Goal: Information Seeking & Learning: Learn about a topic

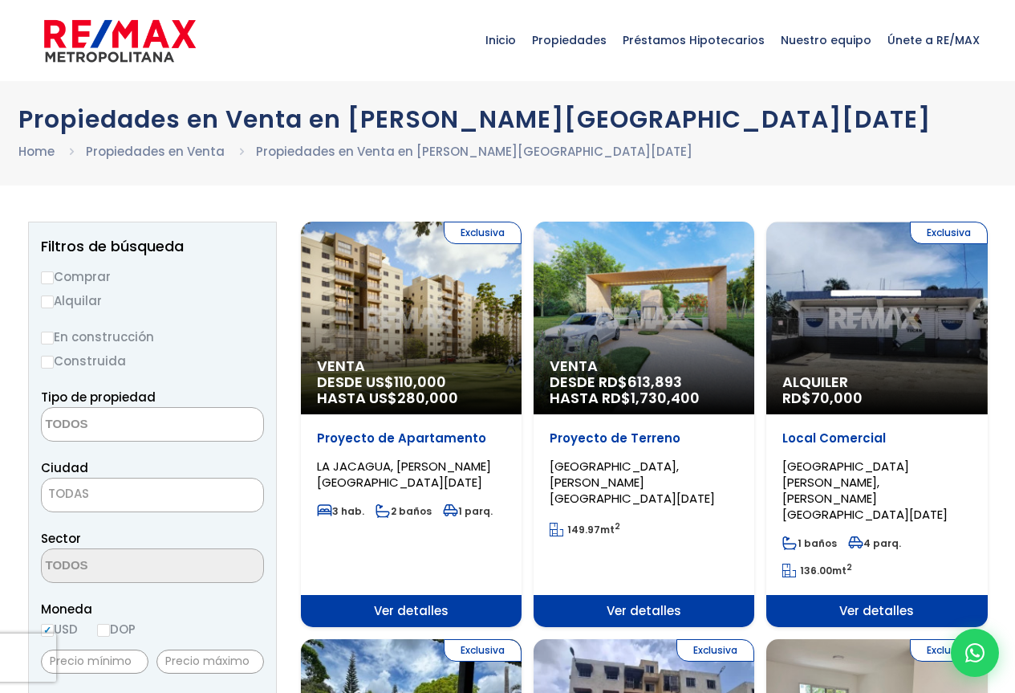
select select
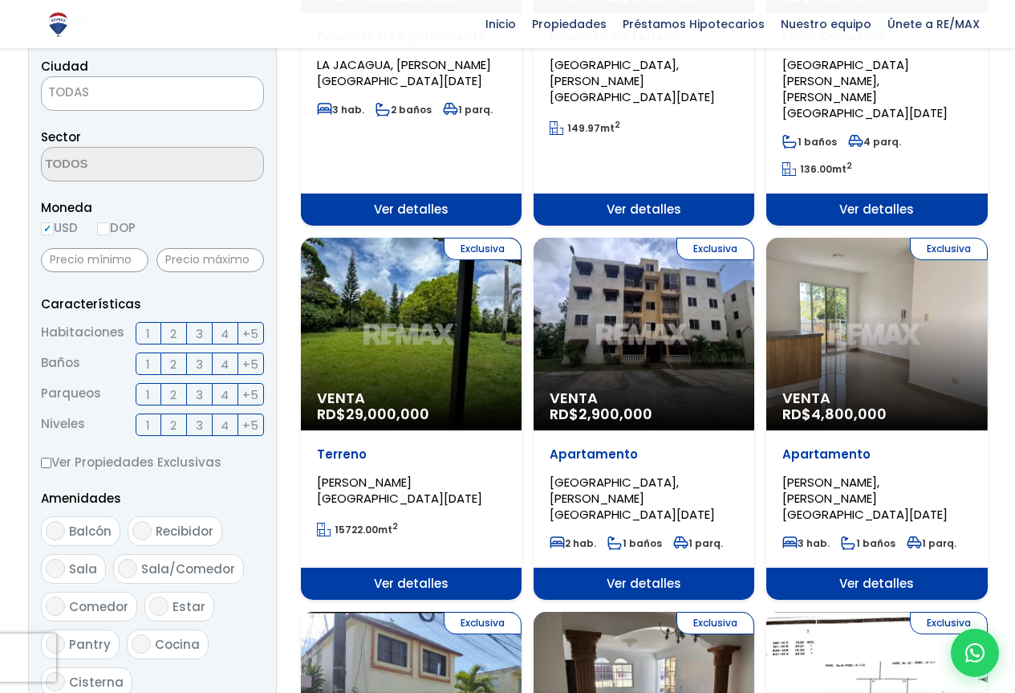
scroll to position [464, 0]
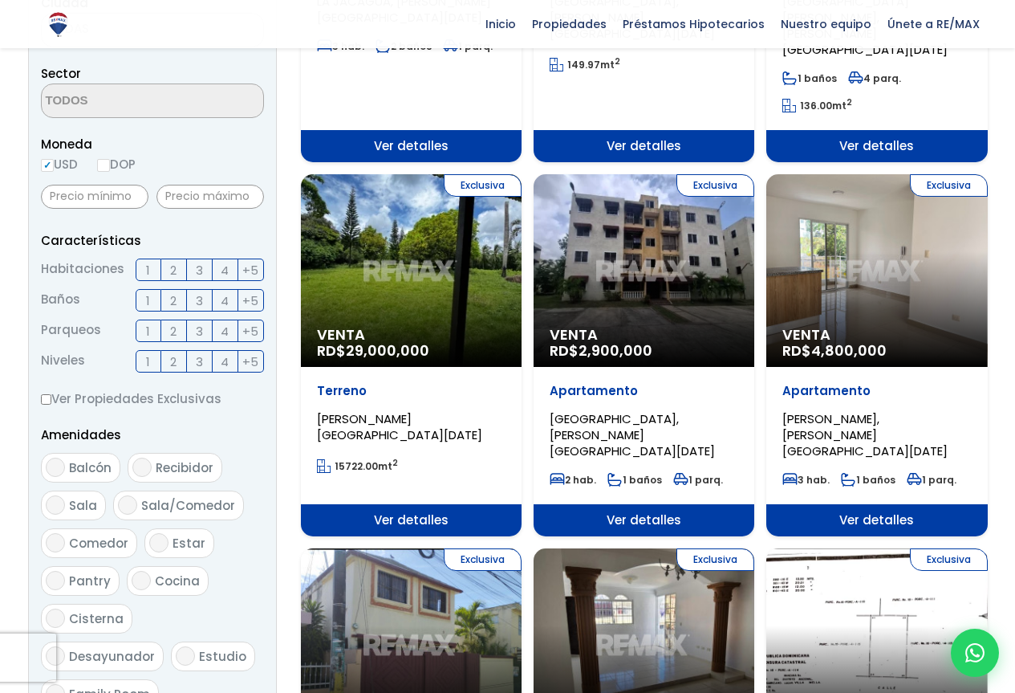
click at [921, 263] on div "Exclusiva Venta RD$ 4,800,000" at bounding box center [877, 270] width 221 height 193
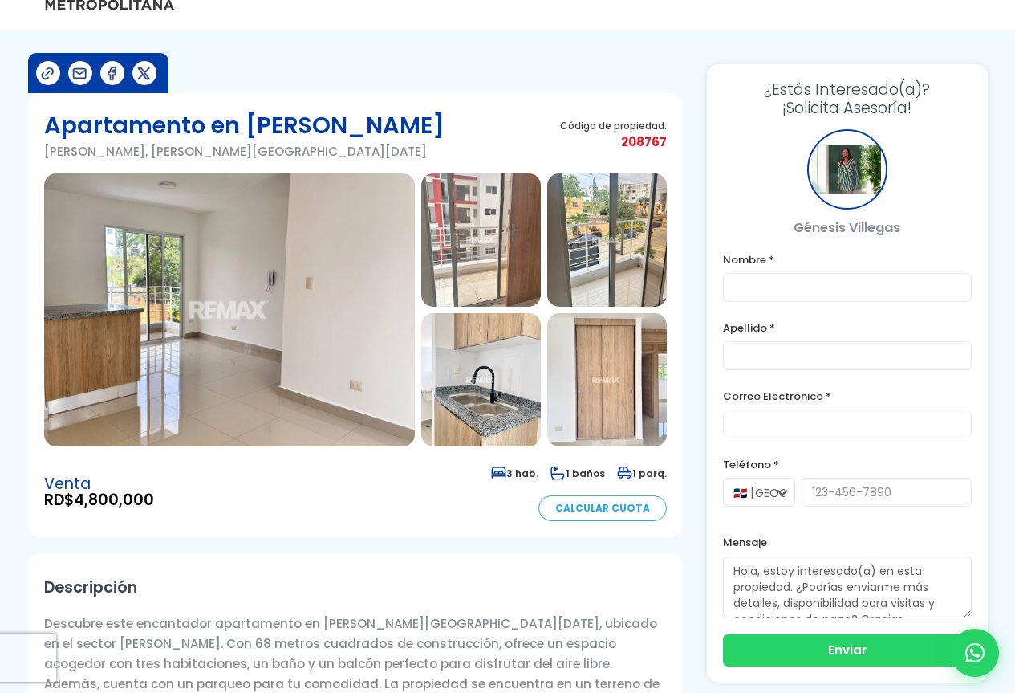
scroll to position [80, 0]
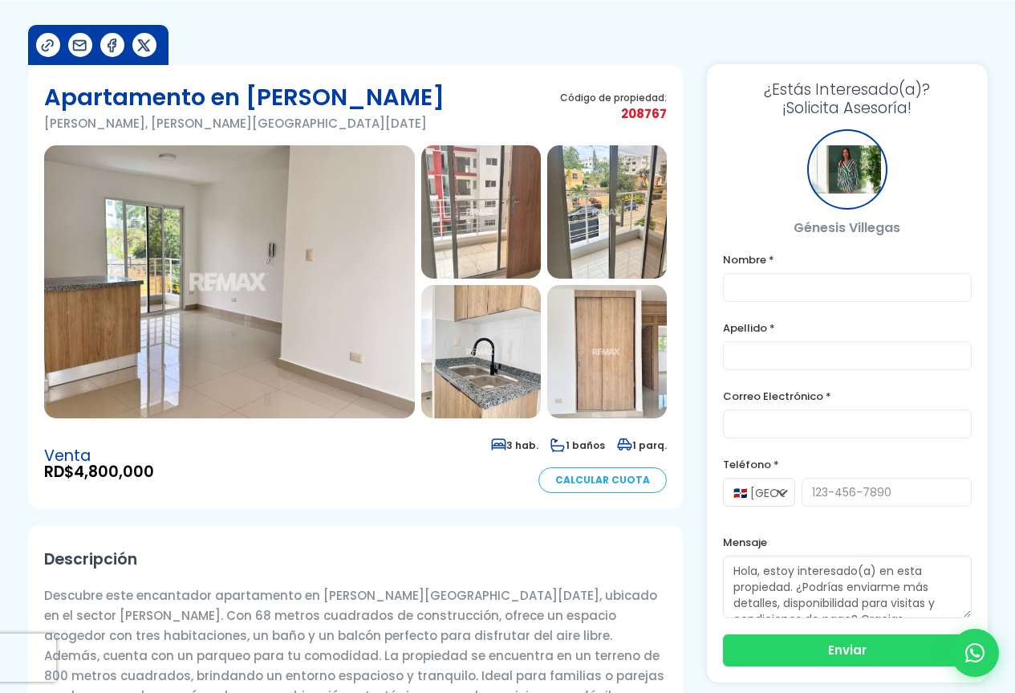
click at [401, 215] on img at bounding box center [229, 281] width 371 height 273
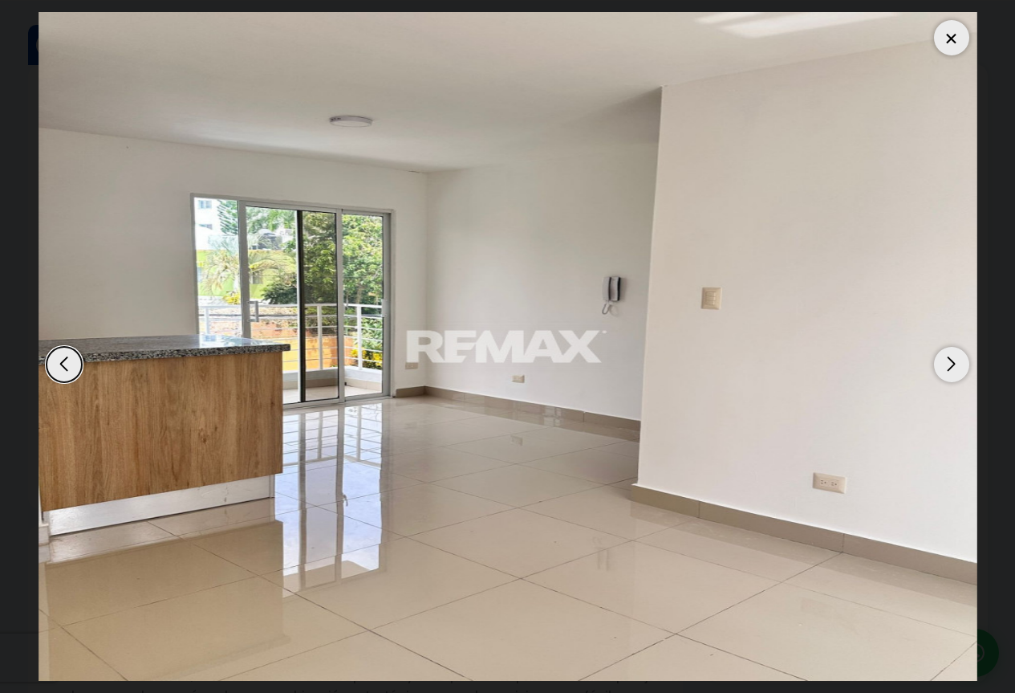
click at [944, 360] on div "Next slide" at bounding box center [951, 364] width 35 height 35
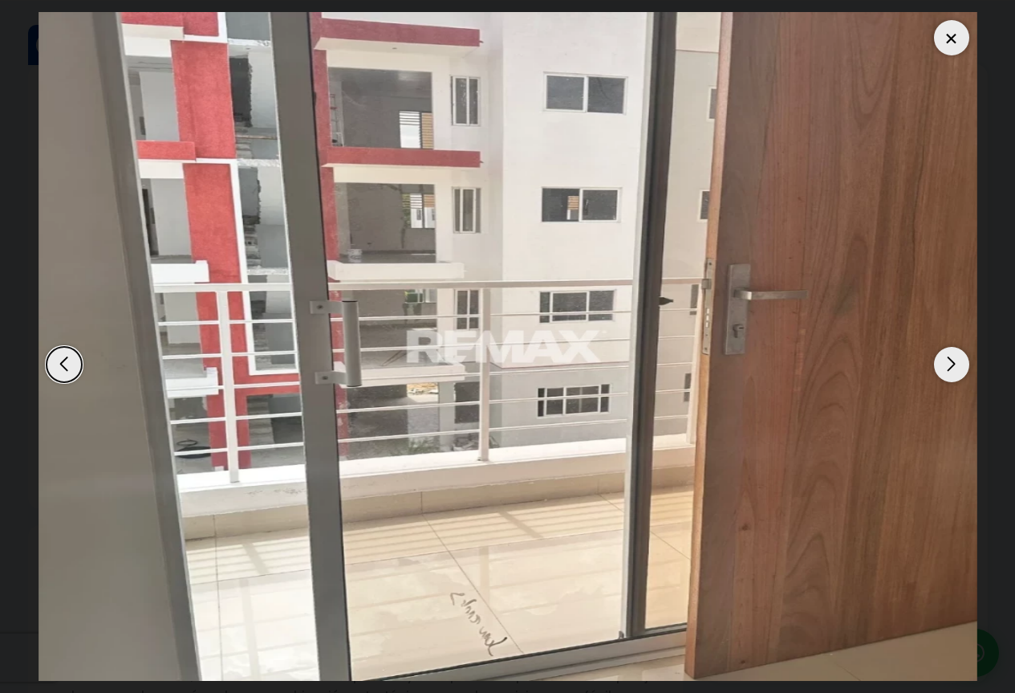
click at [946, 360] on div "Next slide" at bounding box center [951, 364] width 35 height 35
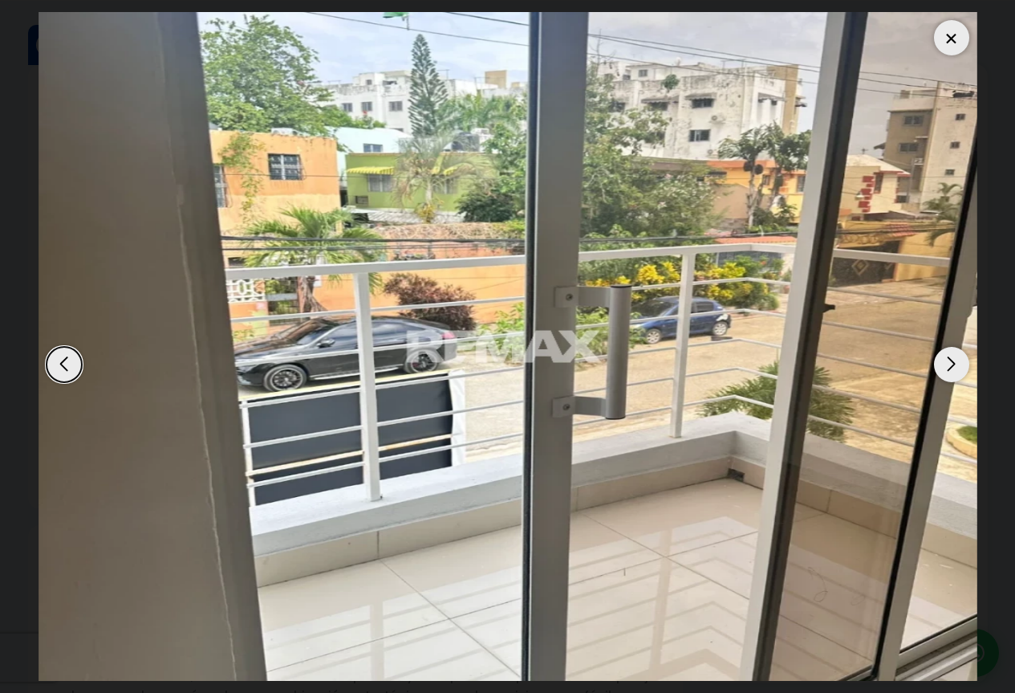
click at [947, 364] on div "Next slide" at bounding box center [951, 364] width 35 height 35
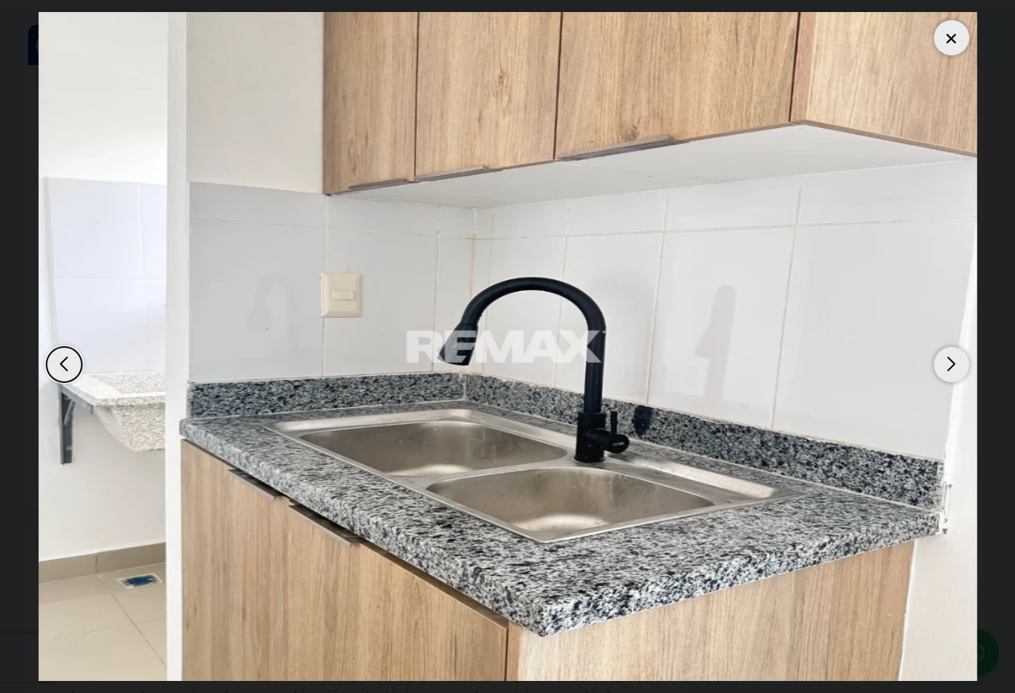
click at [948, 364] on div "Next slide" at bounding box center [951, 364] width 35 height 35
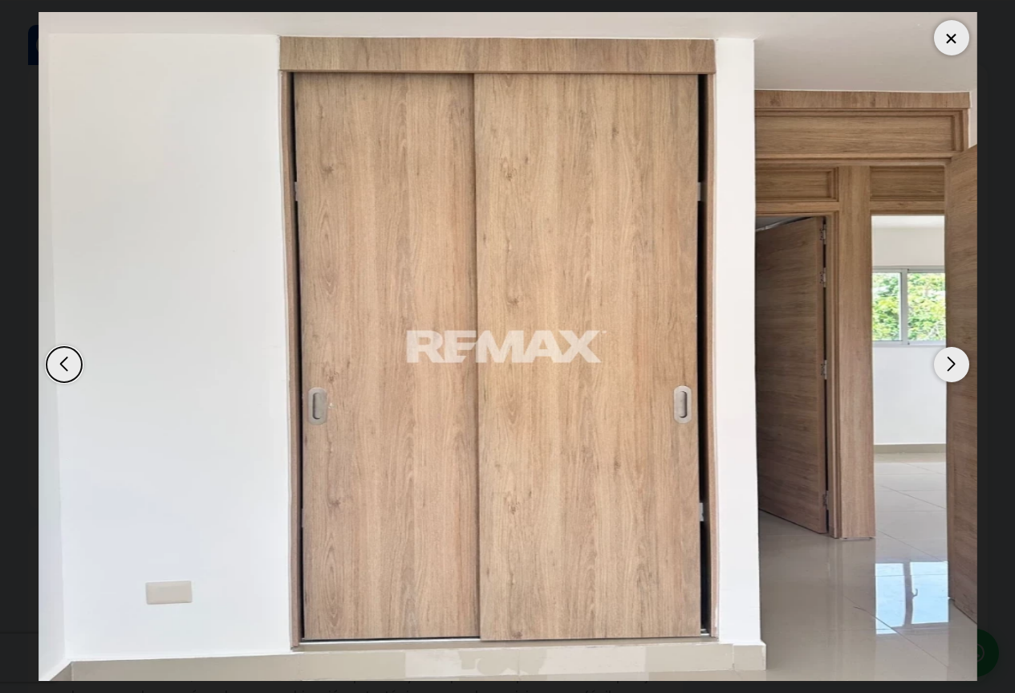
click at [954, 369] on div "Next slide" at bounding box center [951, 364] width 35 height 35
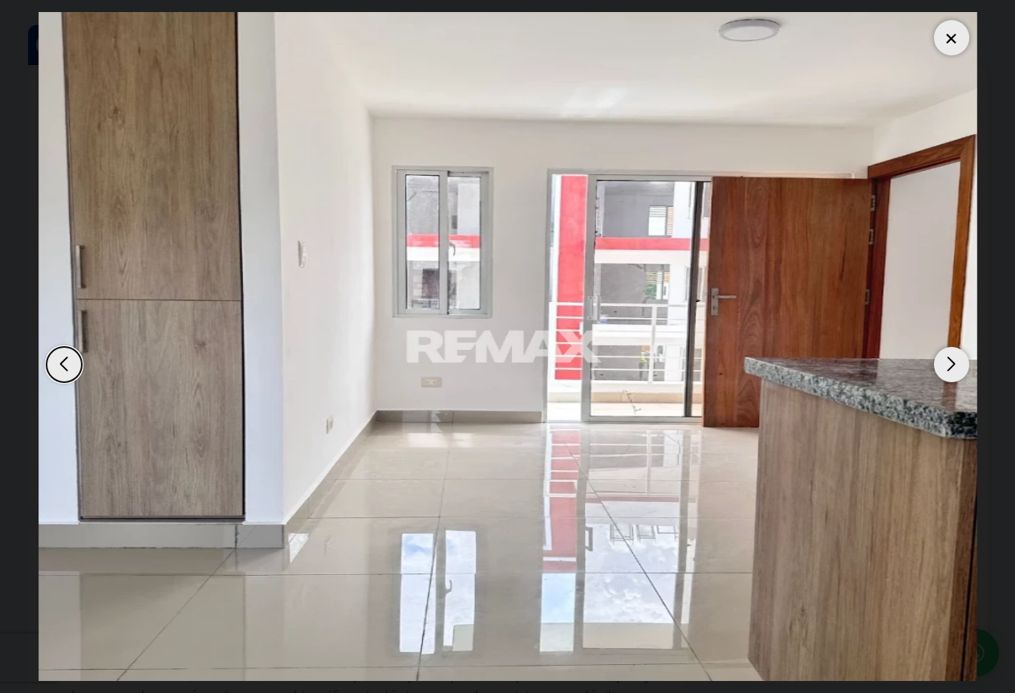
click at [954, 372] on div "Next slide" at bounding box center [951, 364] width 35 height 35
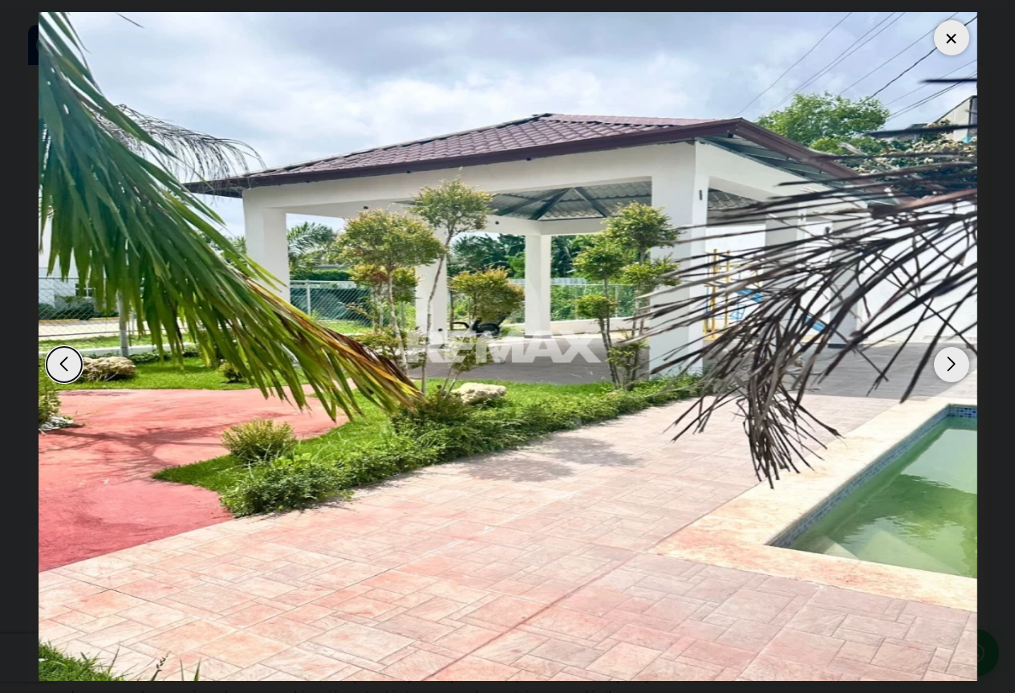
click at [952, 372] on div "Next slide" at bounding box center [951, 364] width 35 height 35
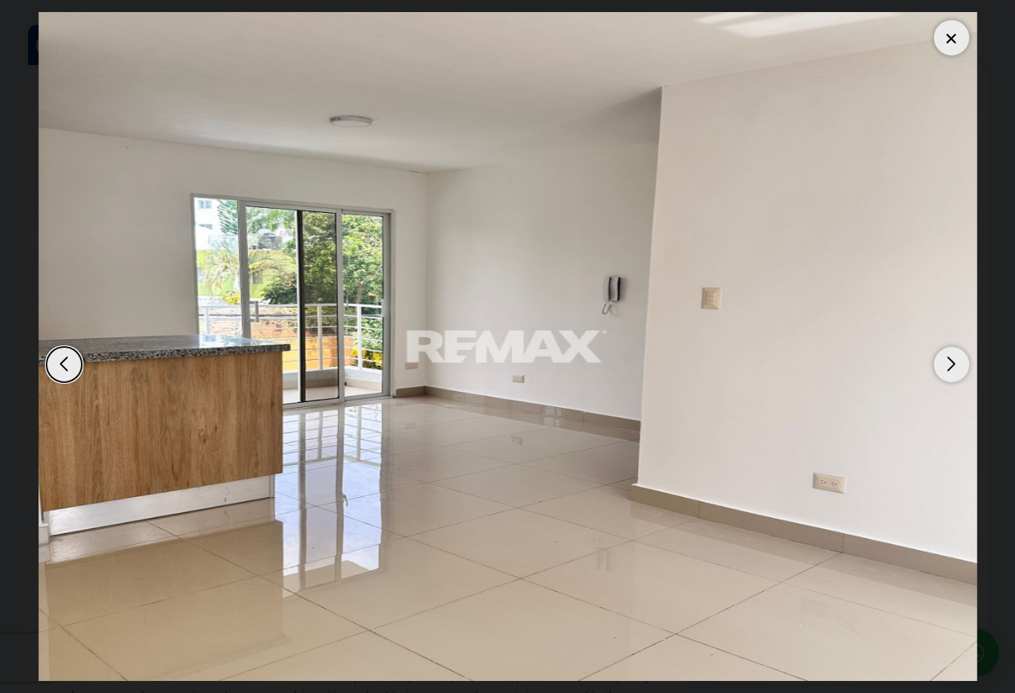
click at [952, 372] on div "Next slide" at bounding box center [951, 364] width 35 height 35
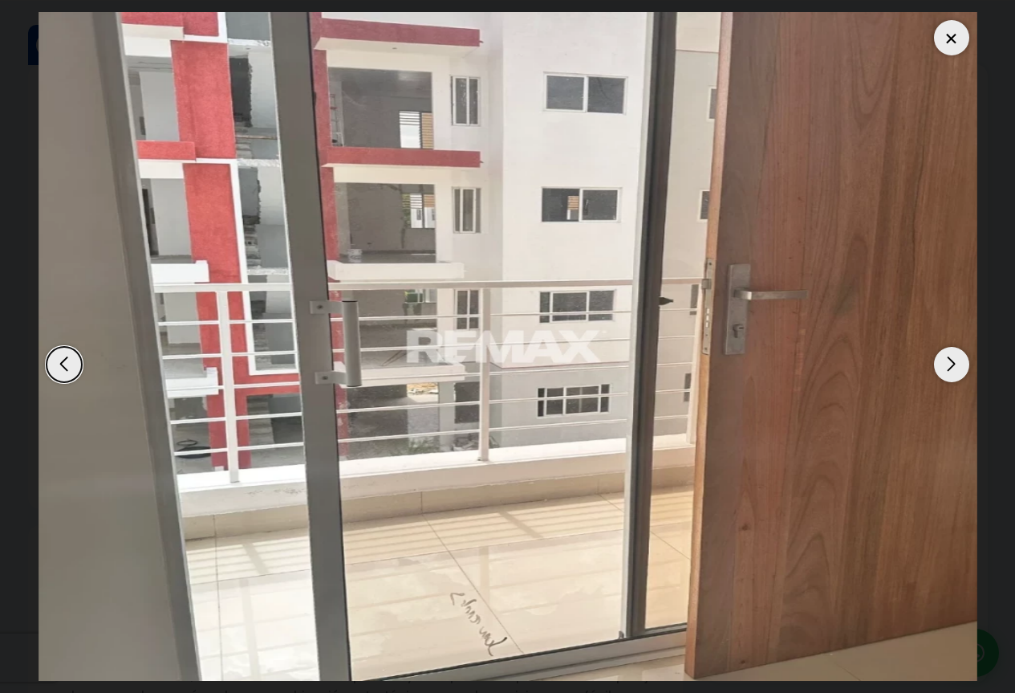
click at [952, 372] on div "Next slide" at bounding box center [951, 364] width 35 height 35
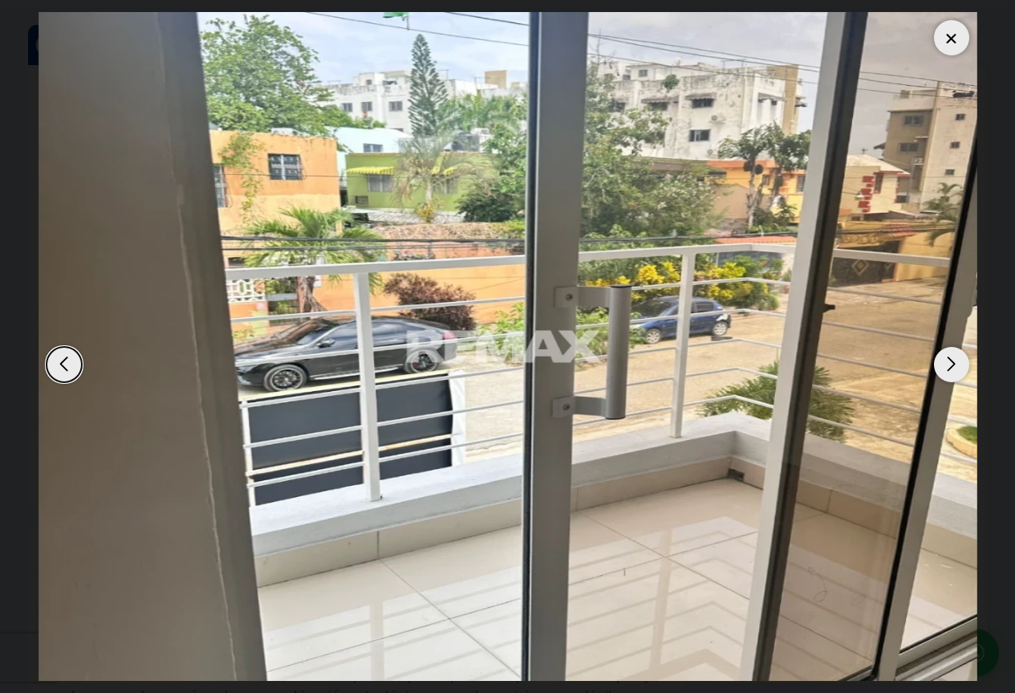
click at [952, 47] on div at bounding box center [951, 37] width 35 height 35
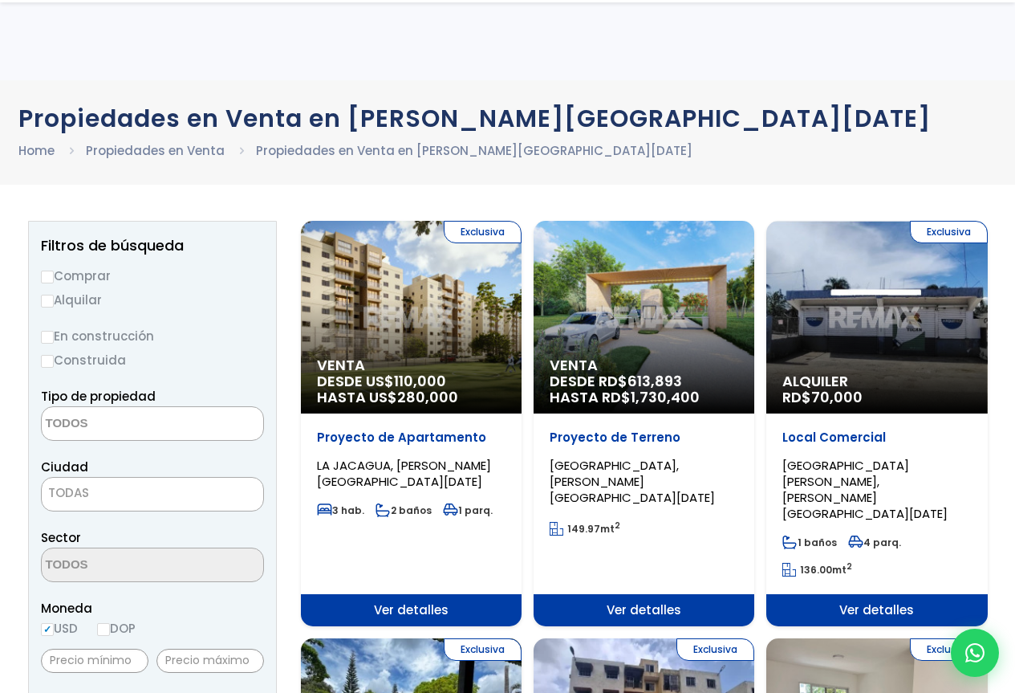
select select
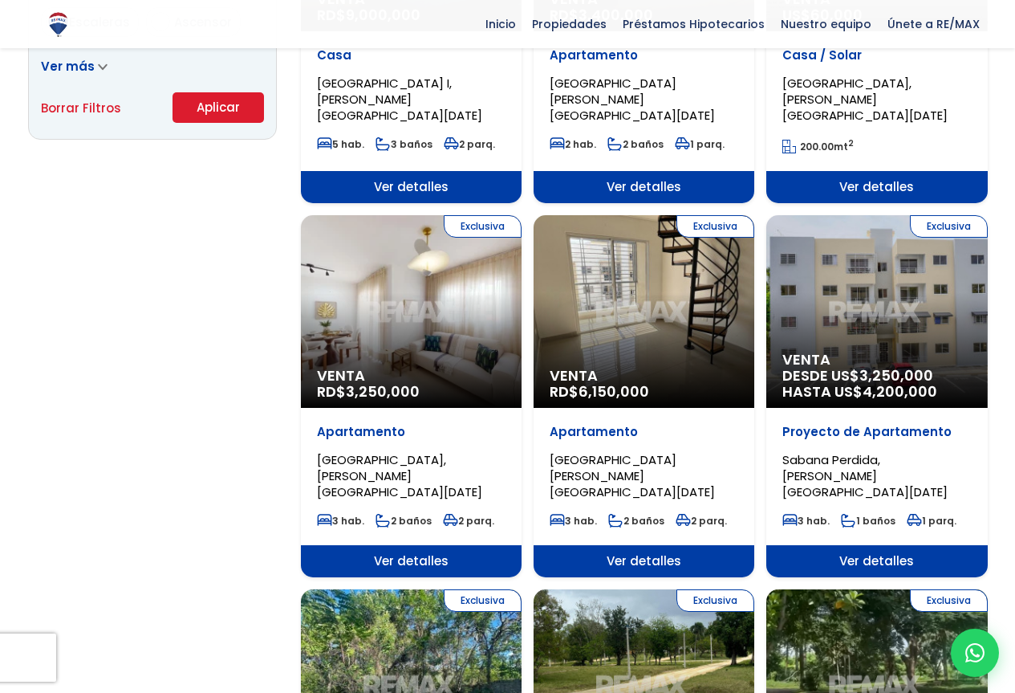
scroll to position [1177, 0]
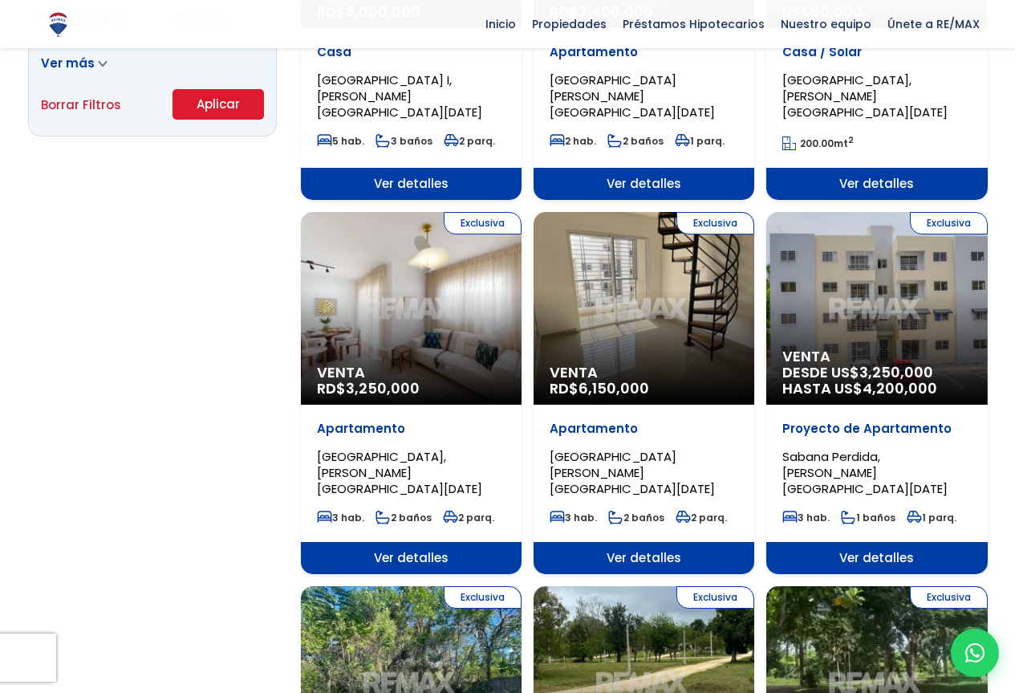
click at [697, 286] on div "Exclusiva Venta RD$ 6,150,000" at bounding box center [644, 308] width 221 height 193
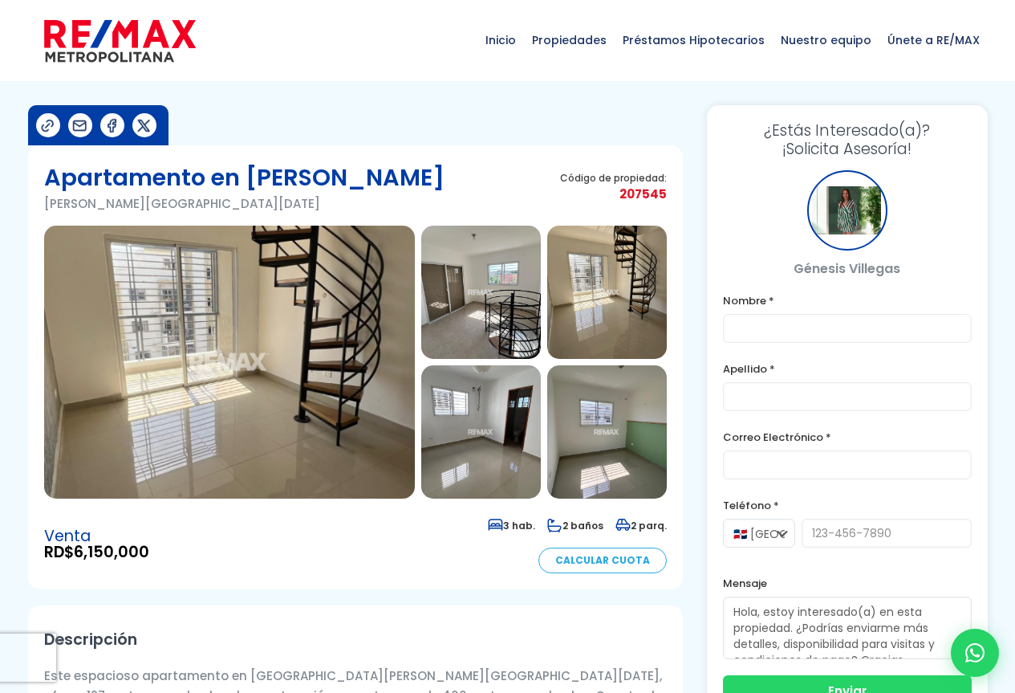
click at [502, 328] on img at bounding box center [481, 292] width 120 height 133
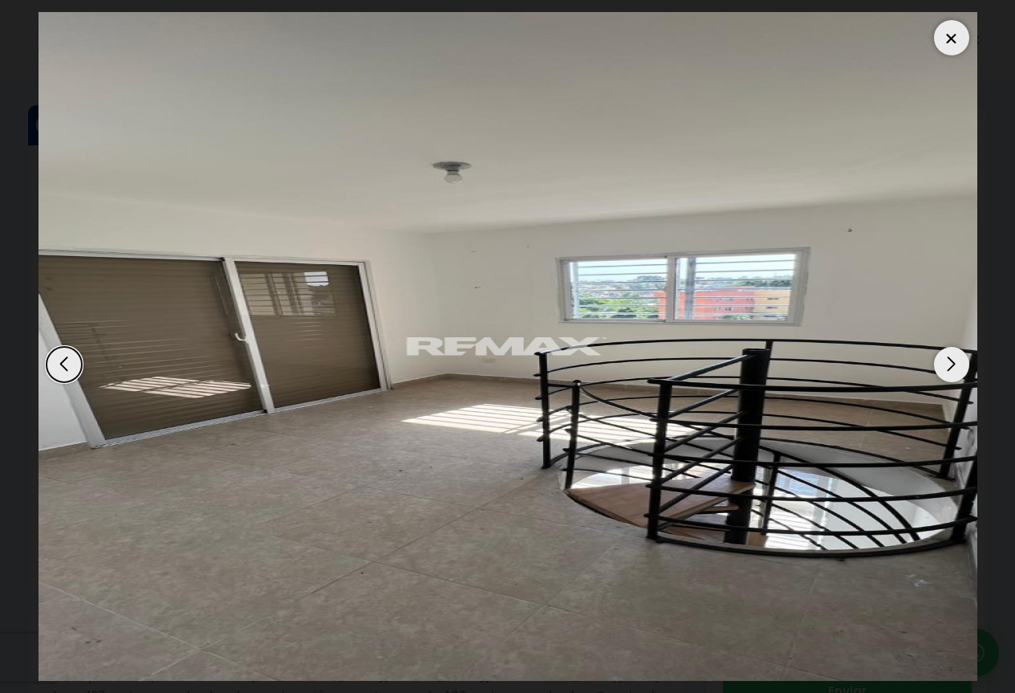
click at [962, 368] on div "Next slide" at bounding box center [951, 364] width 35 height 35
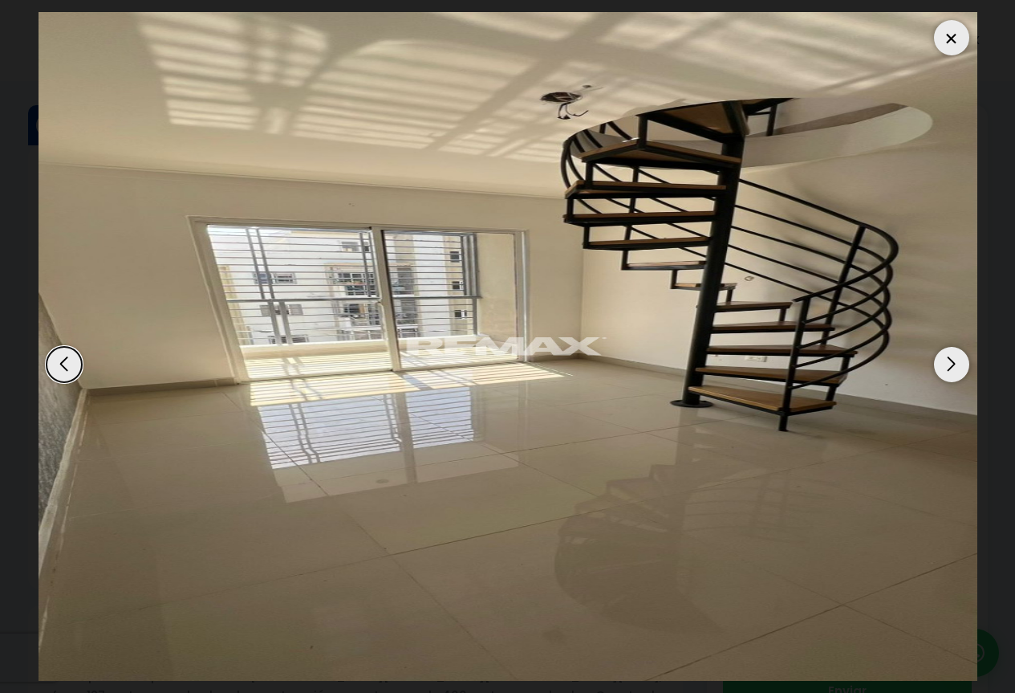
click at [962, 368] on div "Next slide" at bounding box center [951, 364] width 35 height 35
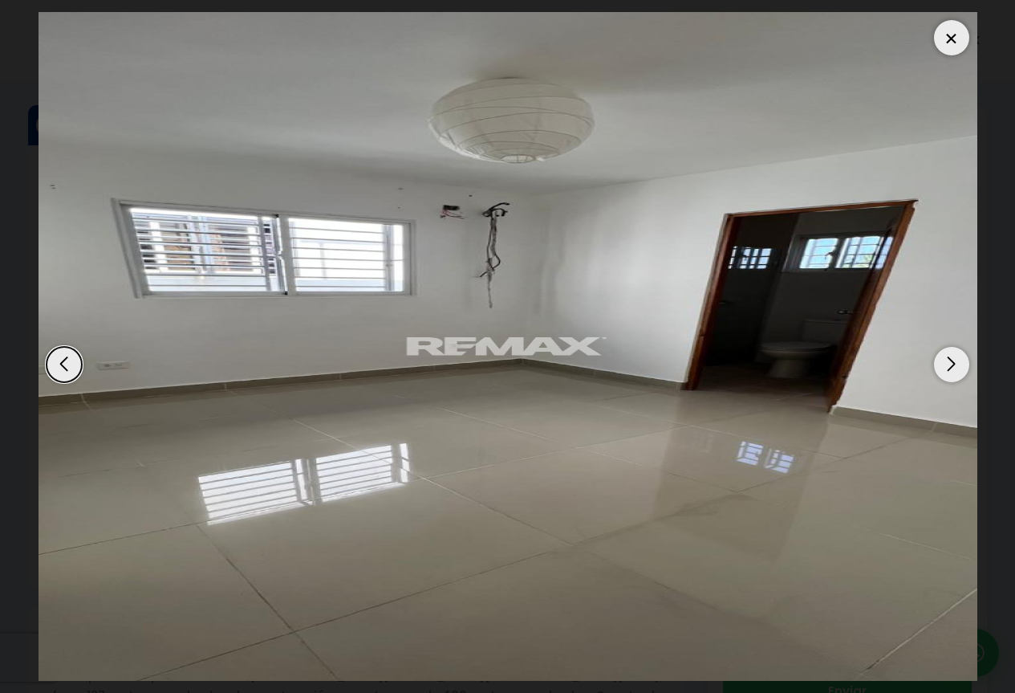
click at [962, 368] on div "Next slide" at bounding box center [951, 364] width 35 height 35
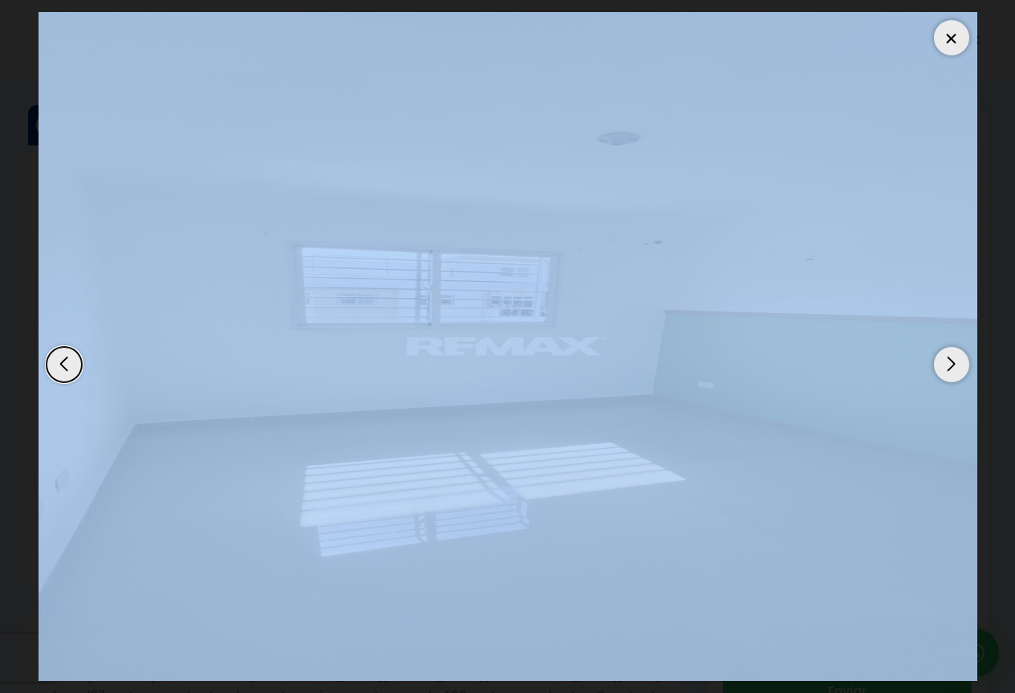
click at [962, 368] on div "Next slide" at bounding box center [951, 364] width 35 height 35
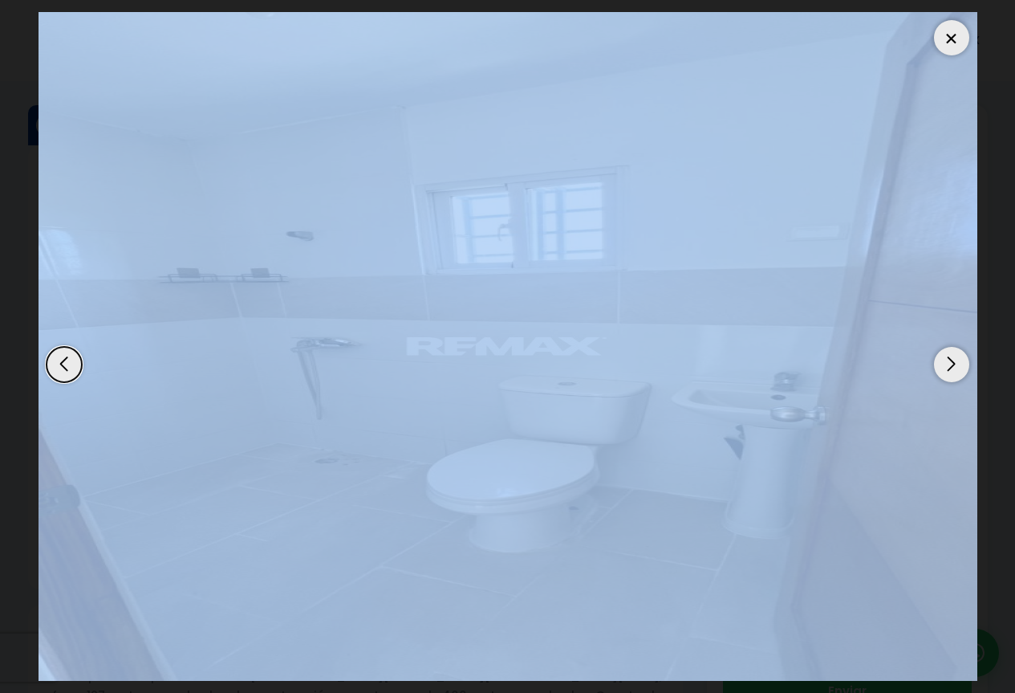
click at [962, 368] on div "Next slide" at bounding box center [951, 364] width 35 height 35
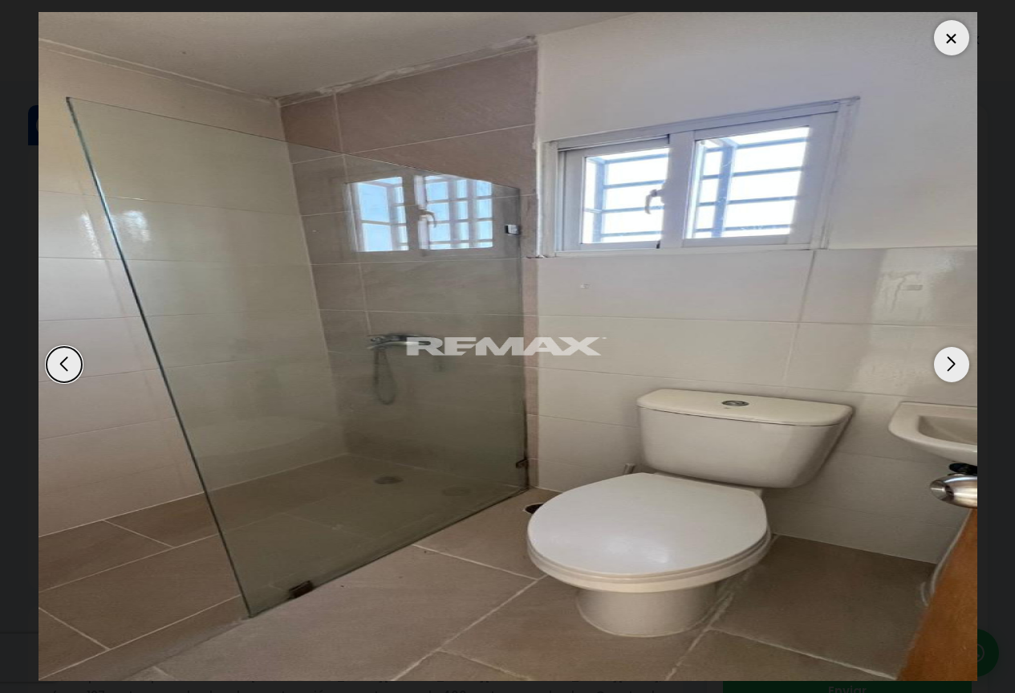
click at [960, 366] on div "Next slide" at bounding box center [951, 364] width 35 height 35
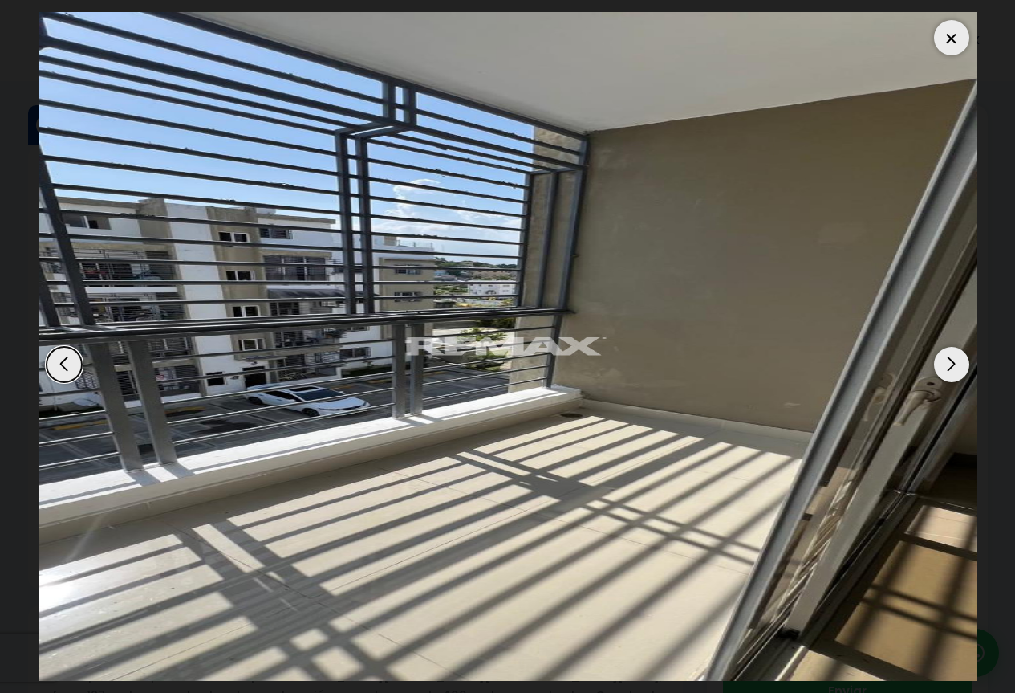
click at [960, 366] on div "Next slide" at bounding box center [951, 364] width 35 height 35
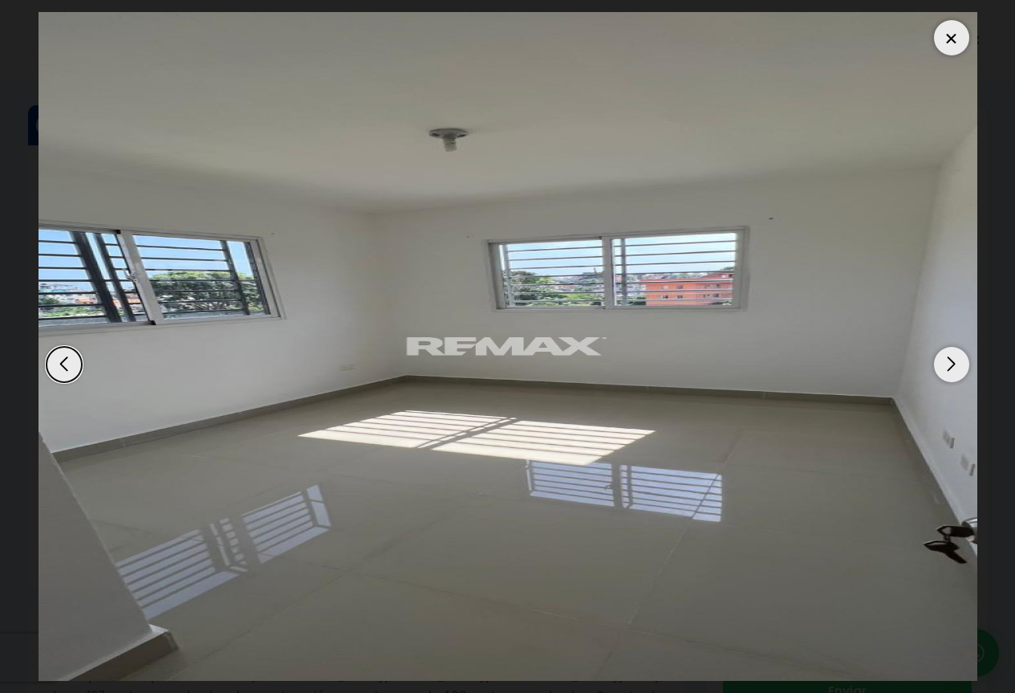
click at [960, 366] on div "Next slide" at bounding box center [951, 364] width 35 height 35
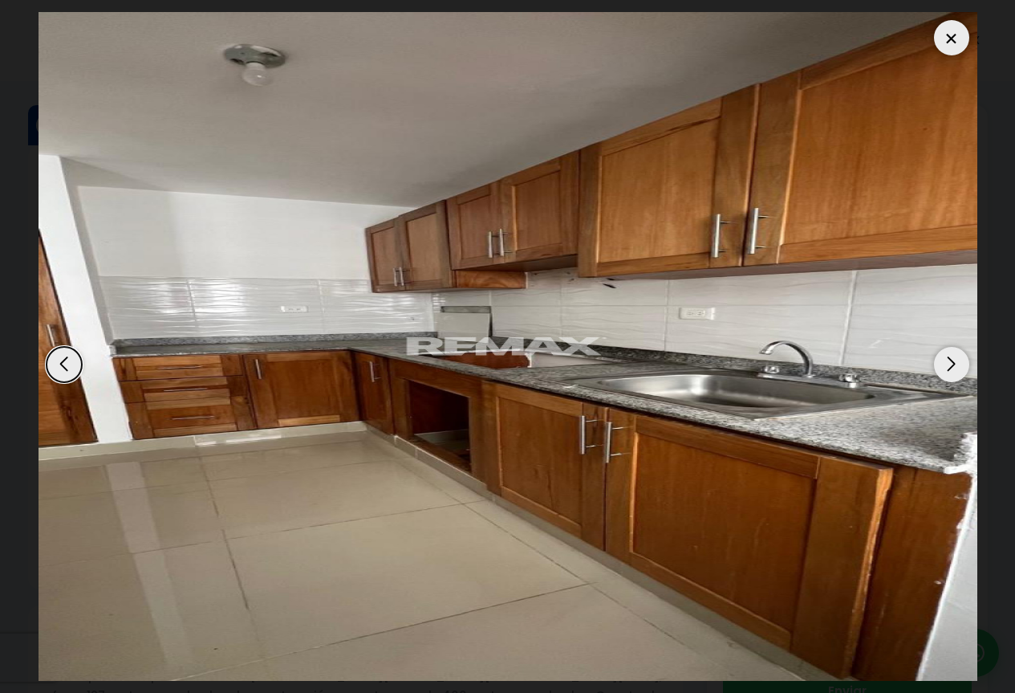
click at [960, 366] on div "Next slide" at bounding box center [951, 364] width 35 height 35
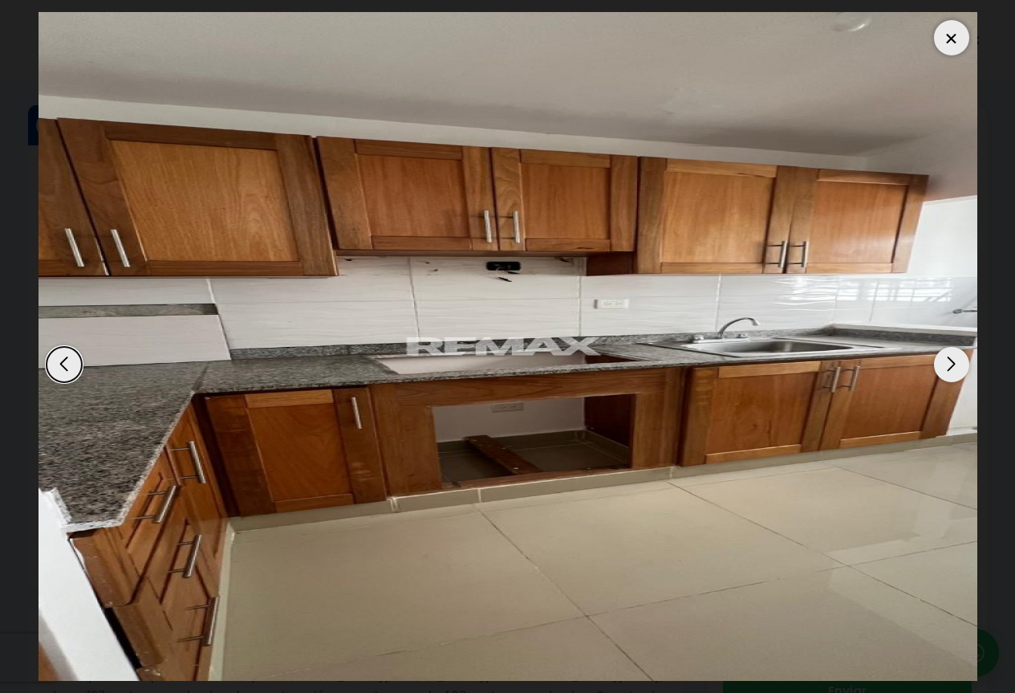
click at [945, 51] on div at bounding box center [951, 37] width 35 height 35
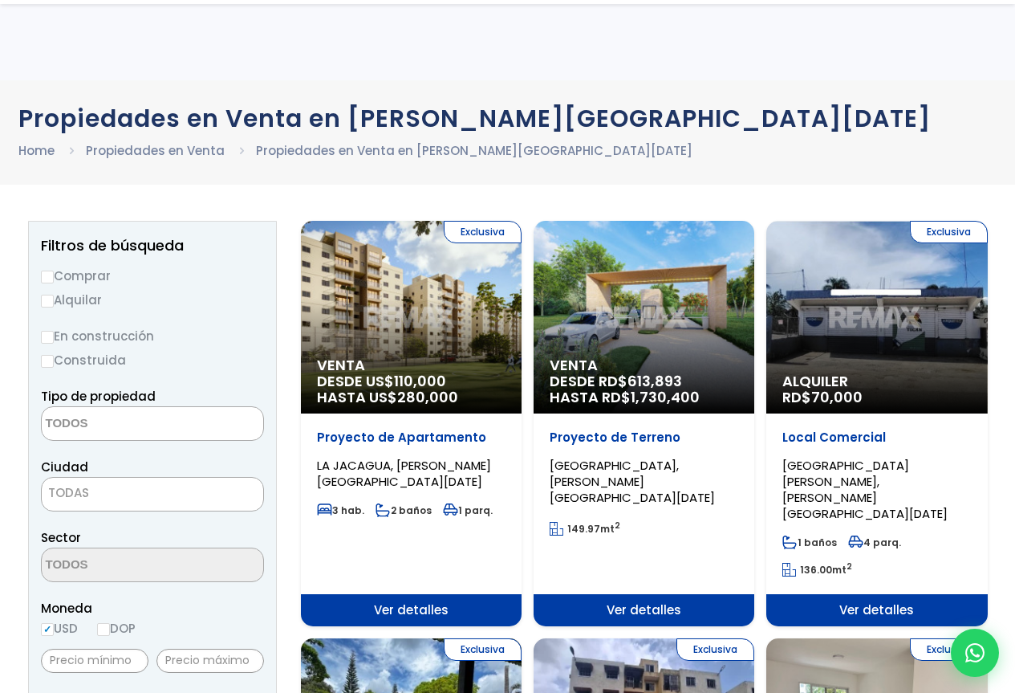
select select
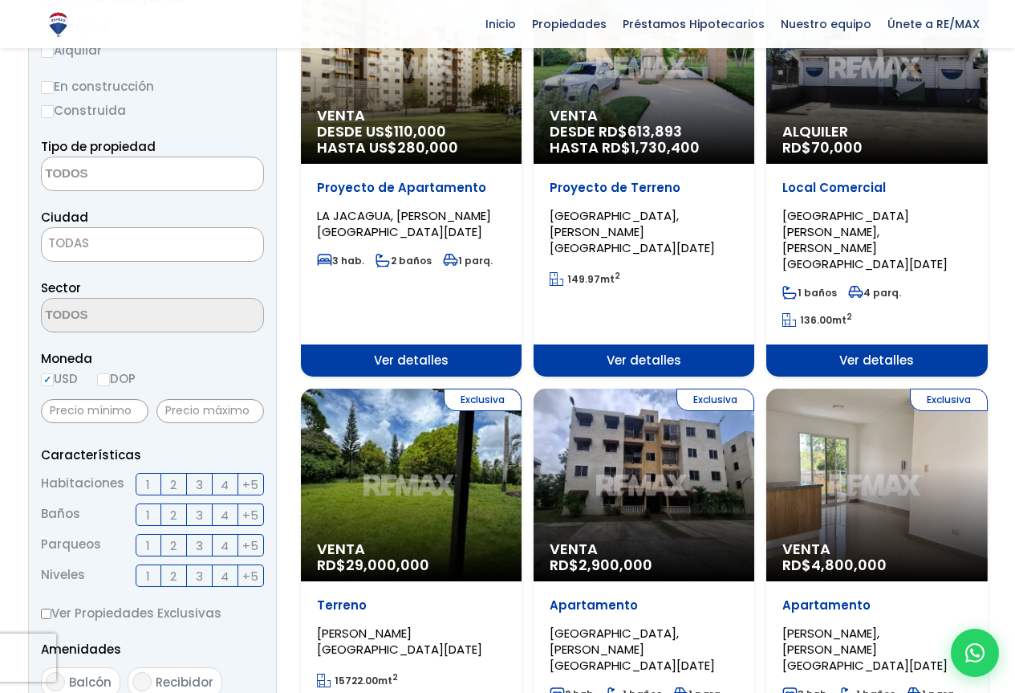
scroll to position [179, 0]
